Goal: Information Seeking & Learning: Learn about a topic

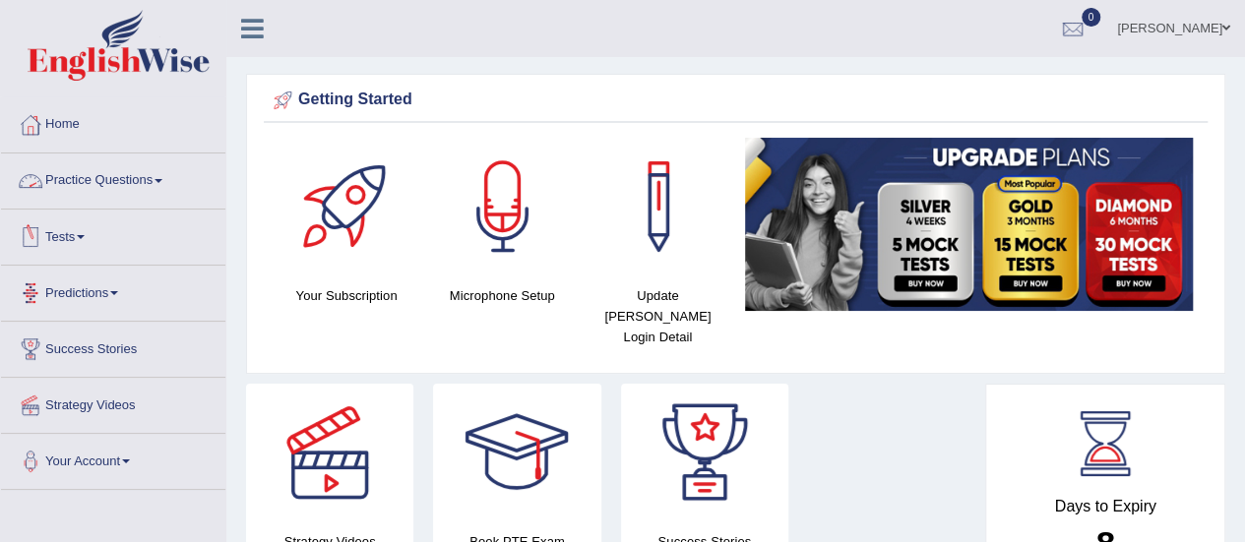
click at [135, 178] on link "Practice Questions" at bounding box center [113, 178] width 224 height 49
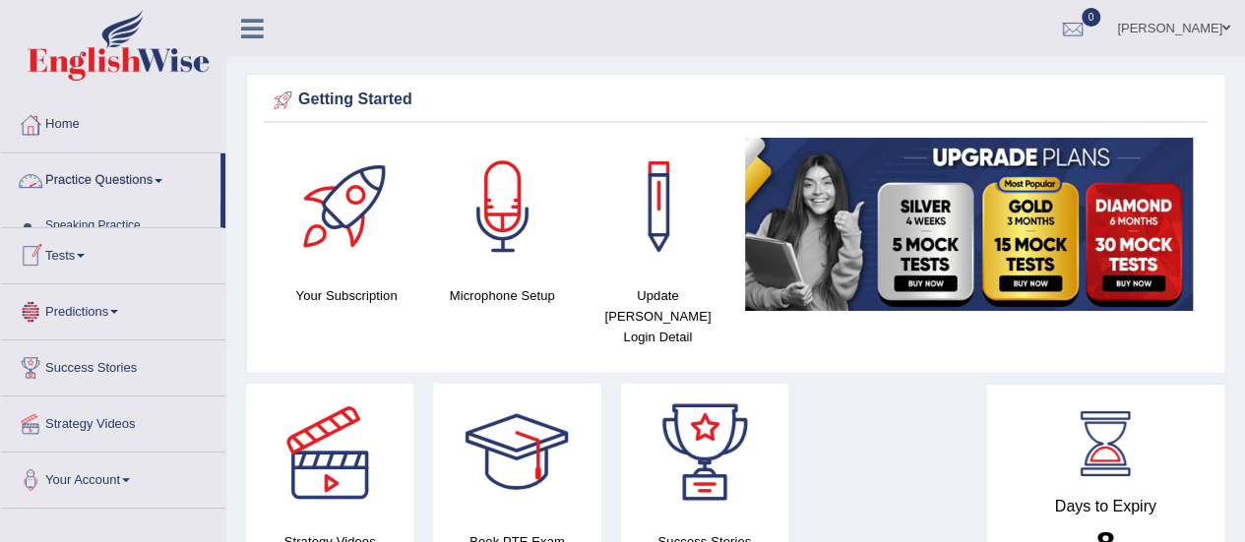
click at [135, 178] on link "Practice Questions" at bounding box center [111, 178] width 220 height 49
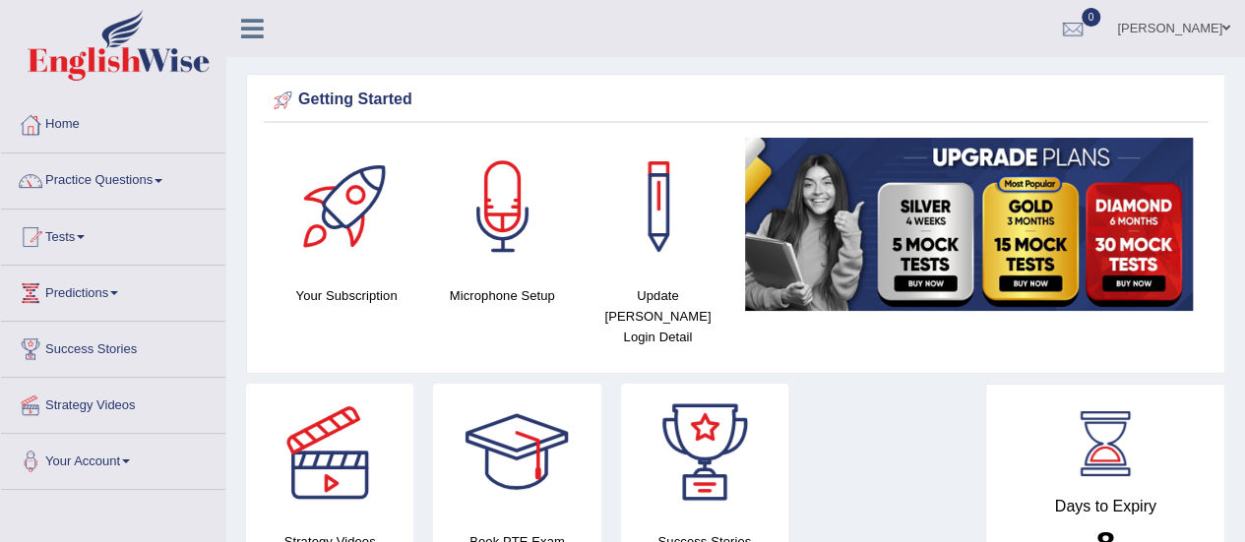
click at [130, 183] on link "Practice Questions" at bounding box center [113, 178] width 224 height 49
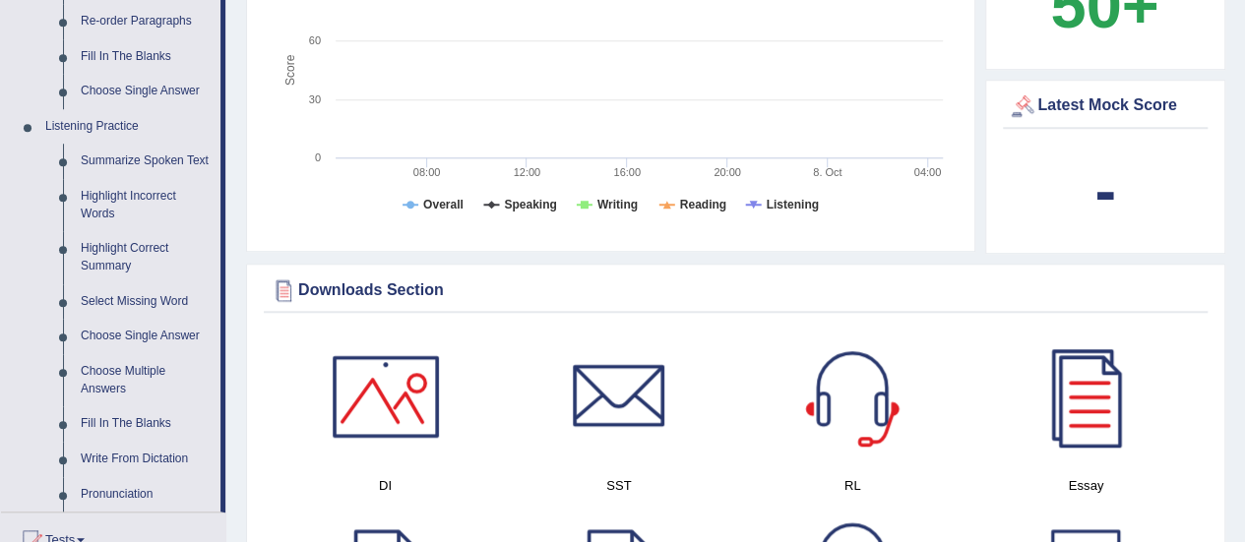
scroll to position [709, 0]
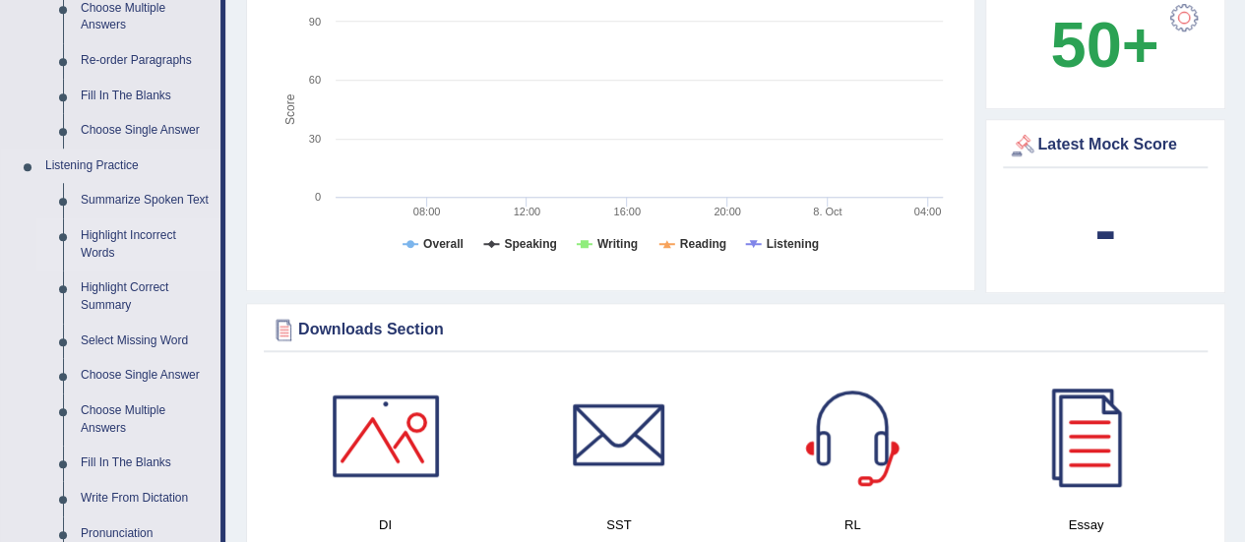
click at [104, 227] on link "Highlight Incorrect Words" at bounding box center [146, 245] width 149 height 52
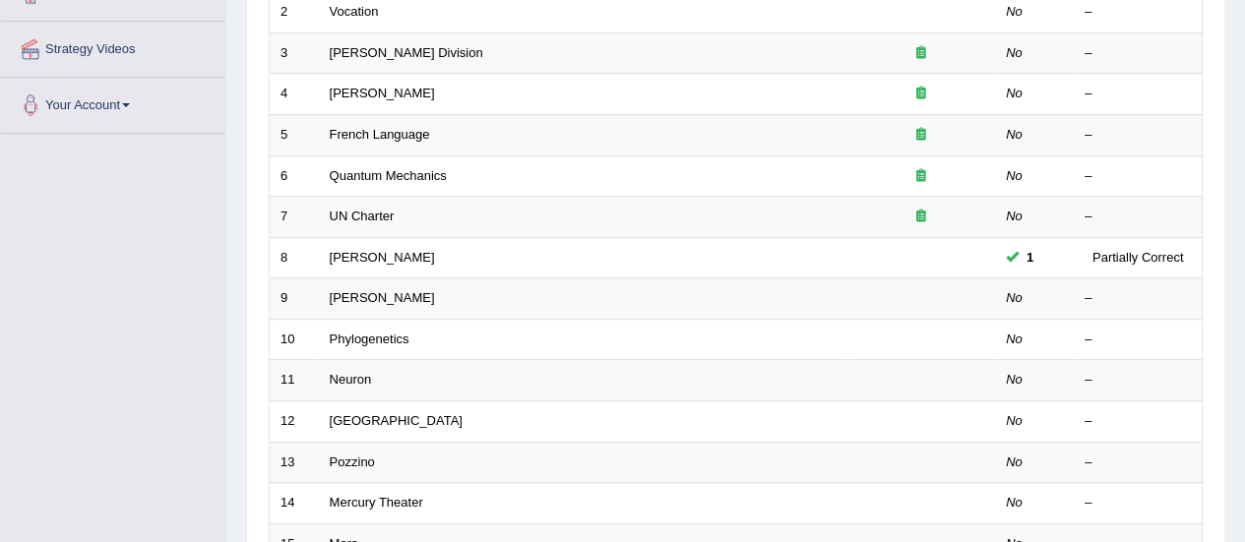
scroll to position [354, 0]
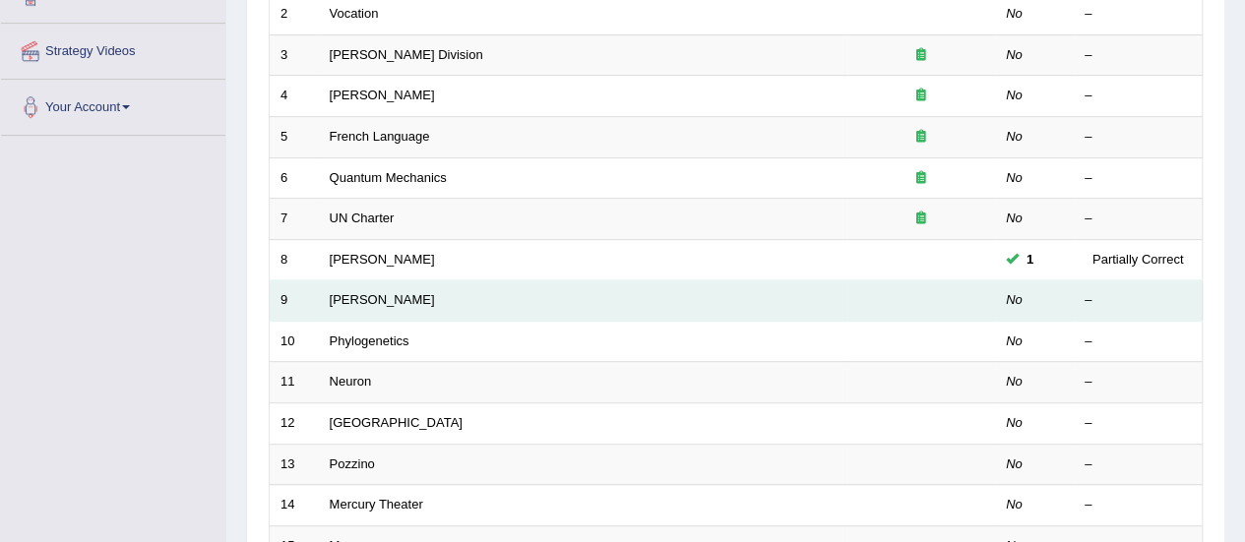
click at [357, 304] on td "[PERSON_NAME]" at bounding box center [583, 301] width 529 height 41
click at [348, 292] on link "[PERSON_NAME]" at bounding box center [382, 299] width 105 height 15
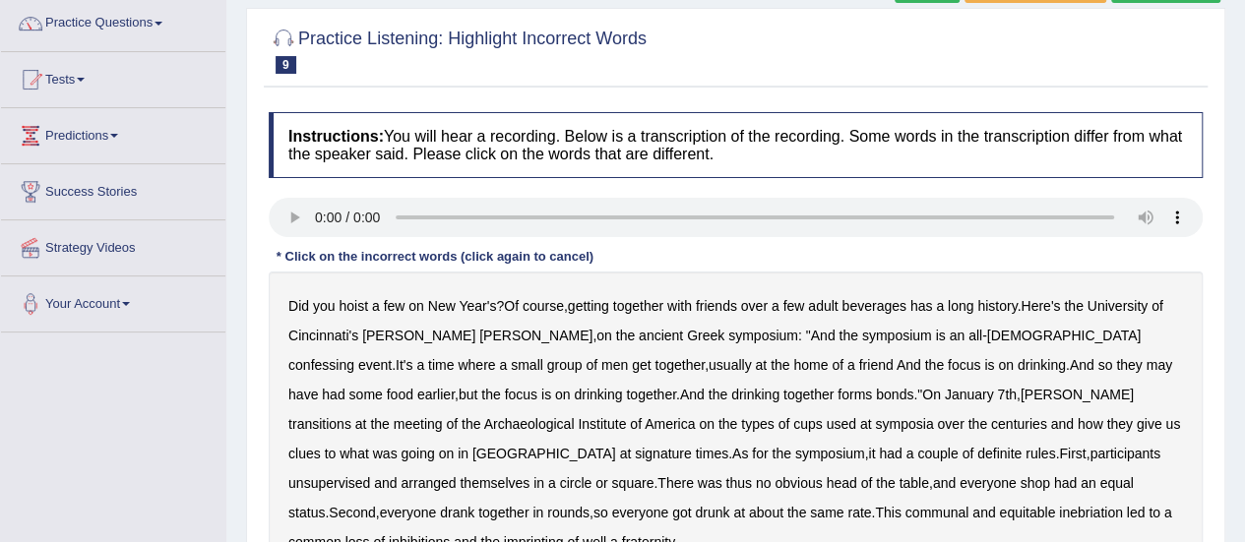
scroll to position [197, 0]
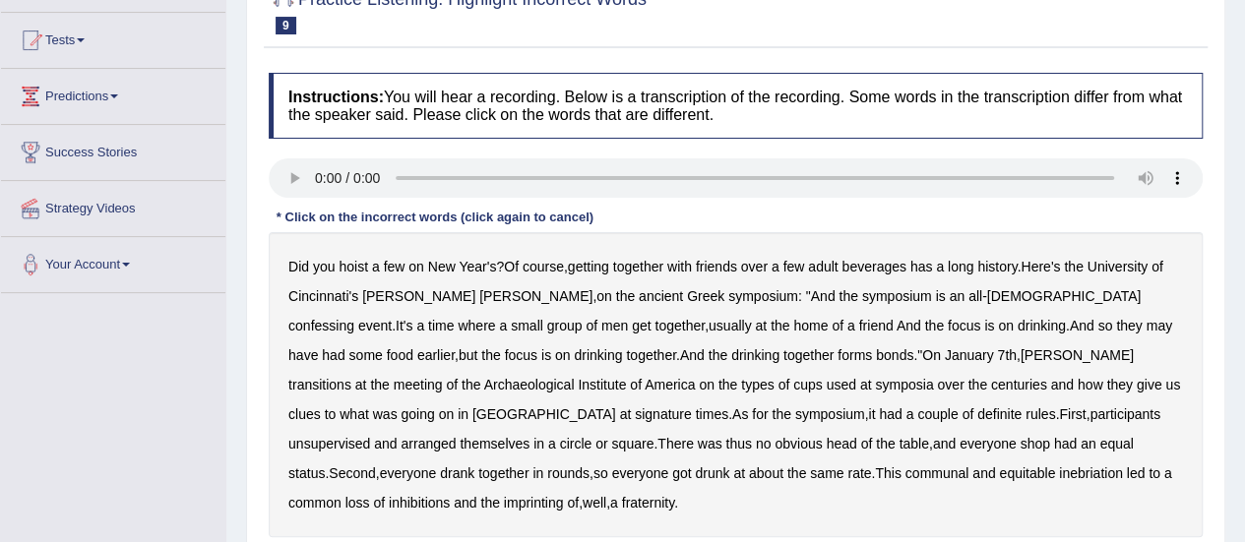
click at [354, 318] on b "confessing" at bounding box center [321, 326] width 66 height 16
click at [692, 407] on b "signature" at bounding box center [663, 415] width 57 height 16
click at [838, 355] on b "forms" at bounding box center [855, 356] width 34 height 16
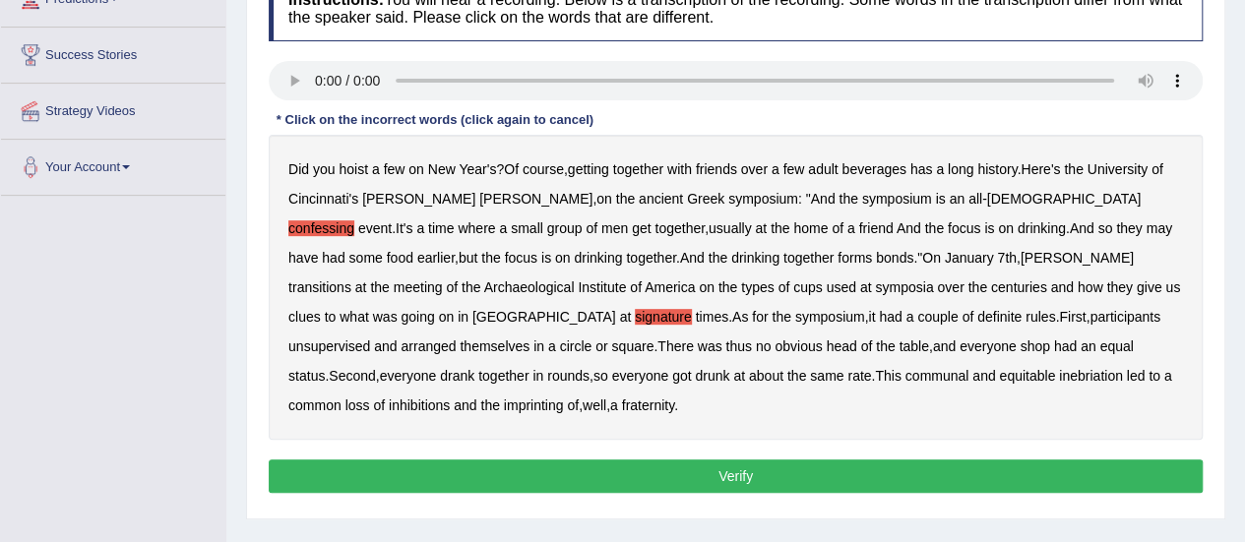
scroll to position [354, 0]
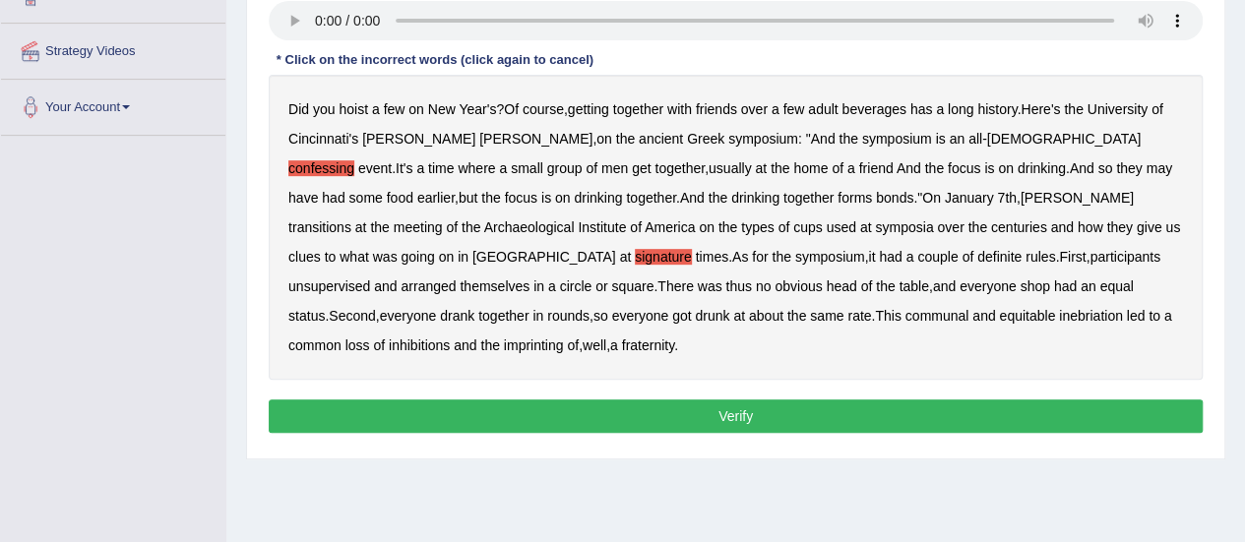
click at [923, 400] on button "Verify" at bounding box center [736, 416] width 934 height 33
